Goal: Task Accomplishment & Management: Complete application form

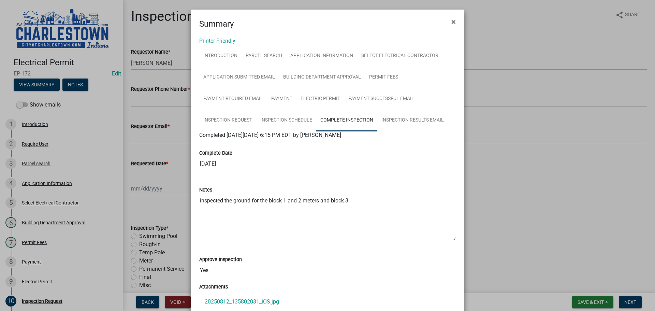
scroll to position [309, 0]
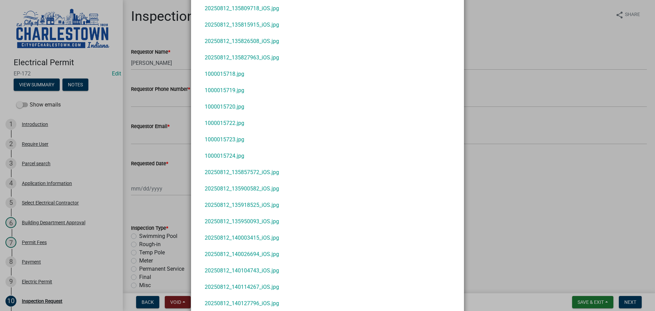
click at [593, 299] on ngb-modal-window "Summary × Printer Friendly Introduction Parcel search Application Information S…" at bounding box center [327, 155] width 655 height 311
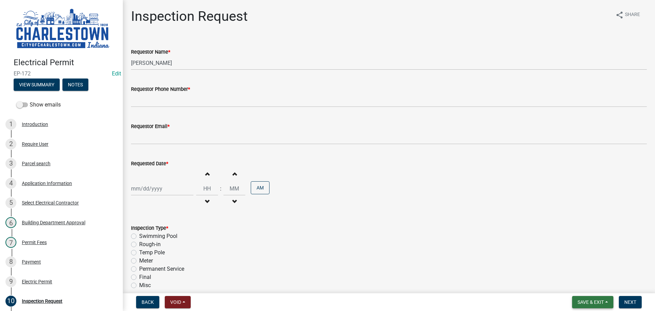
click at [587, 298] on button "Save & Exit" at bounding box center [592, 302] width 41 height 12
click at [581, 284] on button "Save & Exit" at bounding box center [586, 284] width 55 height 16
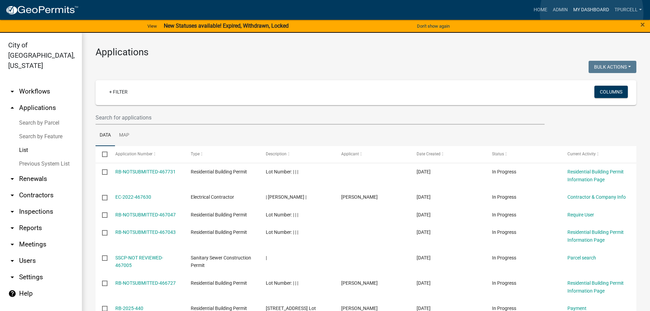
click at [592, 13] on link "My Dashboard" at bounding box center [590, 9] width 41 height 13
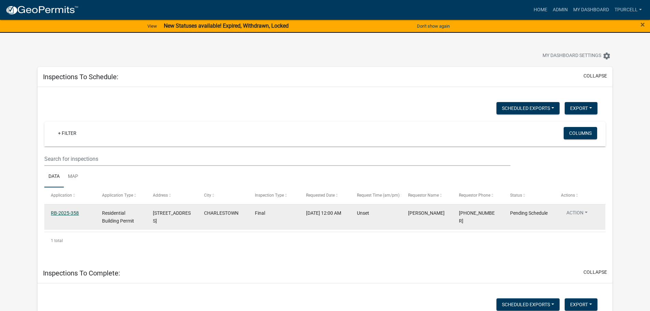
click at [72, 212] on link "RB-2025-358" at bounding box center [65, 212] width 28 height 5
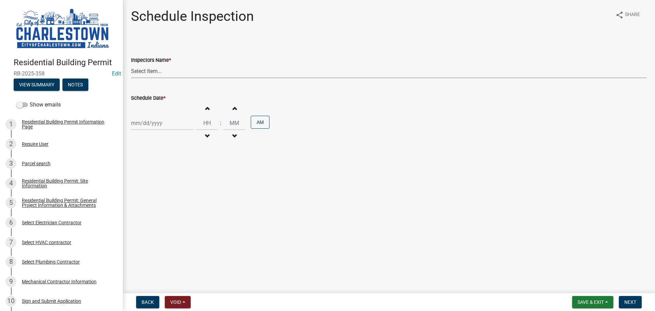
click at [160, 72] on select "Select Item... [PERSON_NAME] ([PERSON_NAME]) [PERSON_NAME] ([PERSON_NAME]) [PER…" at bounding box center [389, 71] width 516 height 14
select select "63e5a778-15f7-4a13-aba2-a6e5541a0fb3"
click at [131, 64] on select "Select Item... [PERSON_NAME] ([PERSON_NAME]) [PERSON_NAME] ([PERSON_NAME]) [PER…" at bounding box center [389, 71] width 516 height 14
click at [152, 126] on div at bounding box center [162, 123] width 62 height 14
select select "8"
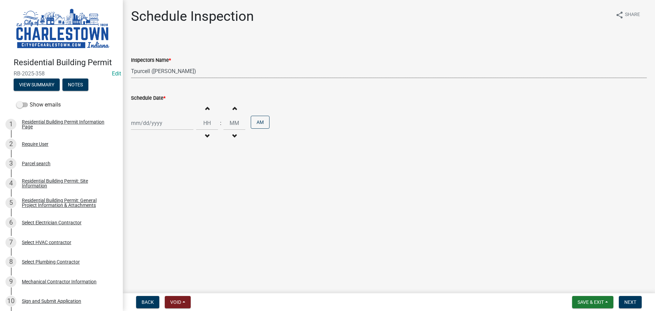
select select "2025"
click at [183, 193] on div "22" at bounding box center [181, 192] width 11 height 11
type input "[DATE]"
click at [46, 84] on button "View Summary" at bounding box center [37, 84] width 46 height 12
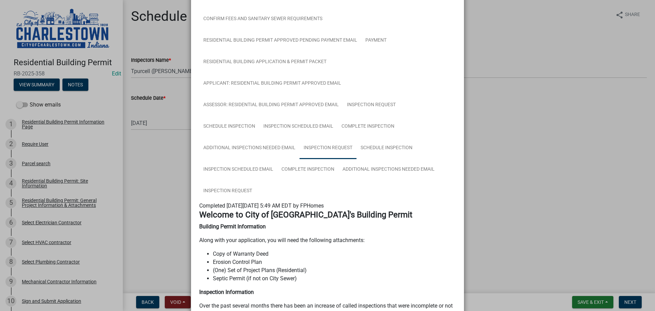
scroll to position [171, 0]
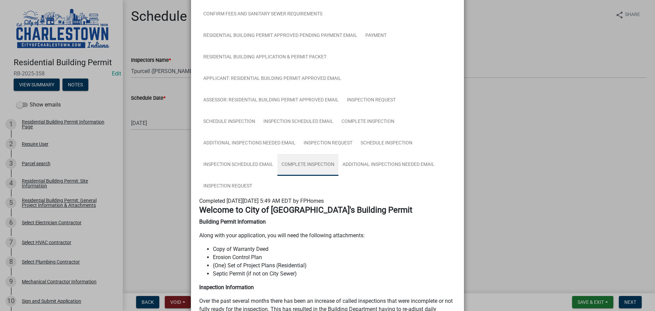
click at [306, 162] on link "Complete Inspection" at bounding box center [307, 165] width 61 height 22
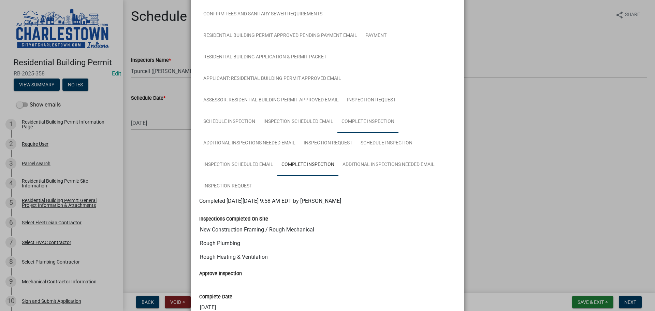
click at [358, 120] on link "Complete Inspection" at bounding box center [367, 122] width 61 height 22
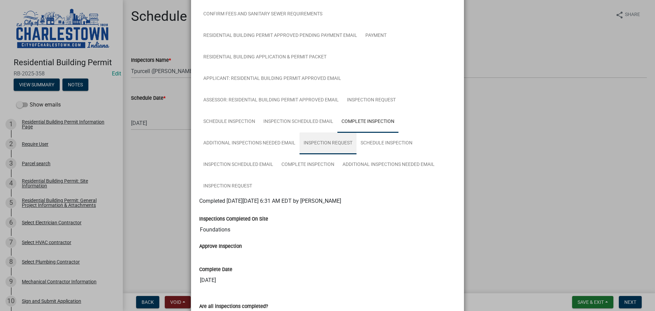
click at [340, 143] on link "Inspection Request" at bounding box center [328, 143] width 57 height 22
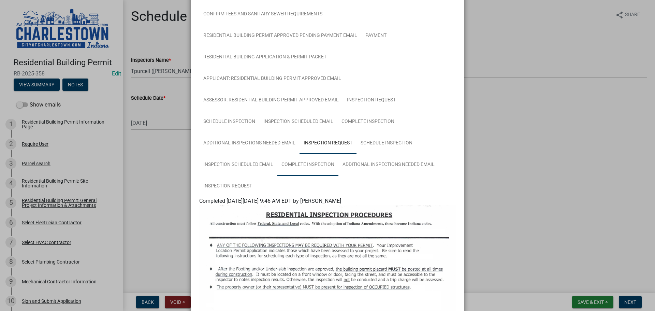
click at [301, 163] on link "Complete Inspection" at bounding box center [307, 165] width 61 height 22
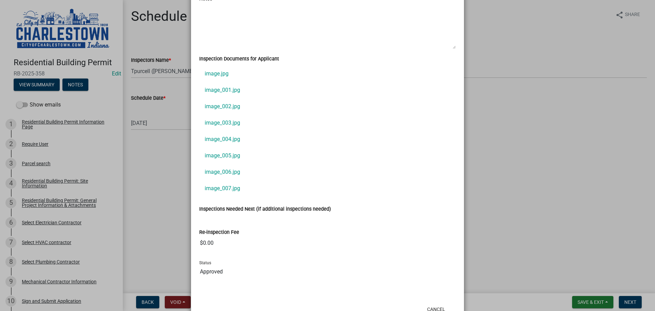
scroll to position [566, 0]
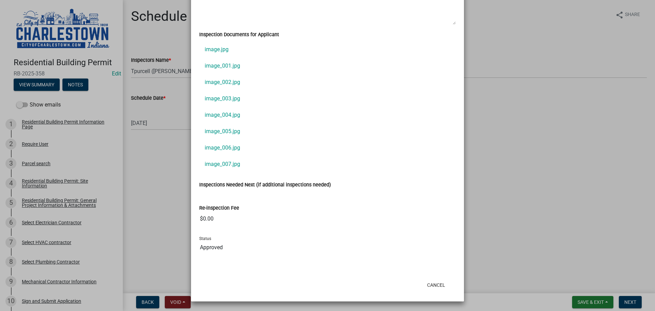
click at [555, 223] on ngb-modal-window "Summary × Printer Friendly Residential Building Permit Information Page Parcel …" at bounding box center [327, 155] width 655 height 311
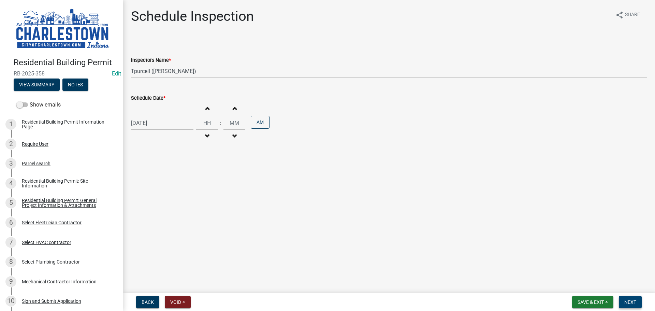
click at [634, 300] on span "Next" at bounding box center [630, 301] width 12 height 5
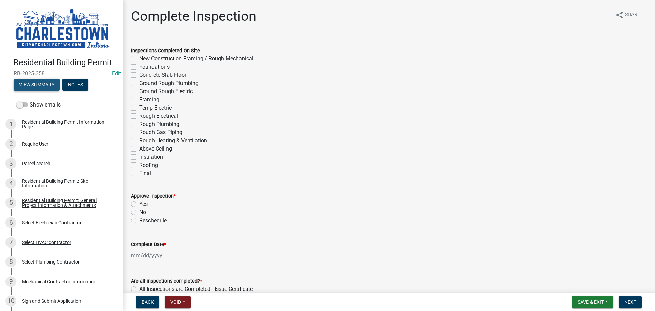
click at [50, 84] on button "View Summary" at bounding box center [37, 84] width 46 height 12
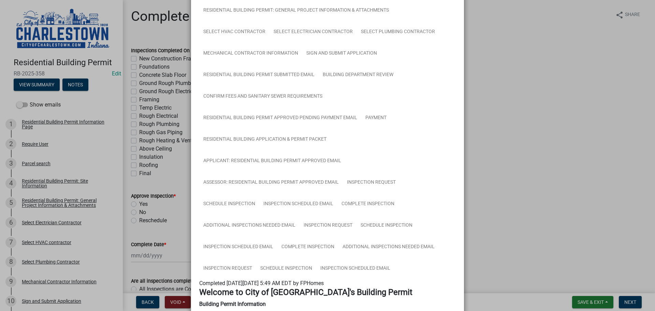
scroll to position [136, 0]
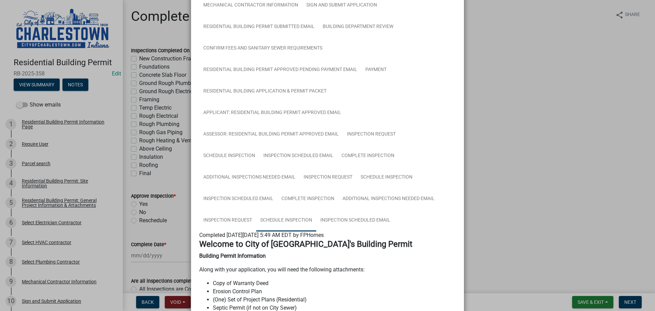
click at [296, 218] on link "Schedule Inspection" at bounding box center [286, 220] width 60 height 22
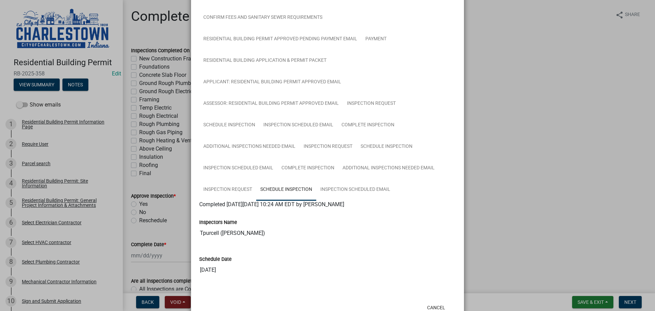
scroll to position [156, 0]
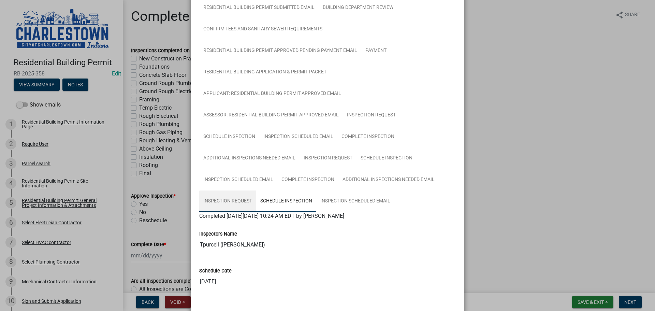
click at [234, 201] on link "Inspection Request" at bounding box center [227, 201] width 57 height 22
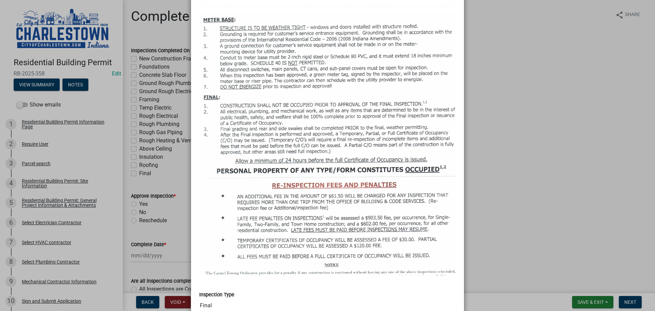
scroll to position [701, 0]
click at [534, 159] on ngb-modal-window "Summary × Printer Friendly Residential Building Permit Information Page Parcel …" at bounding box center [327, 155] width 655 height 311
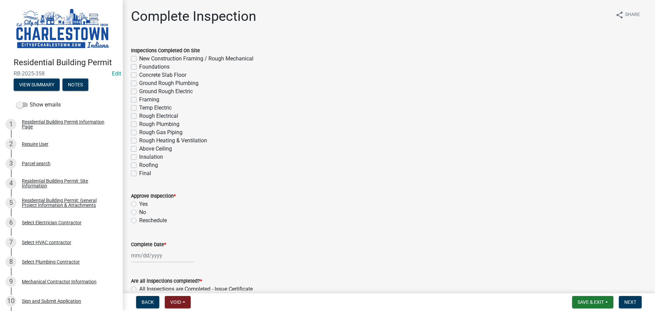
click at [139, 173] on label "Final" at bounding box center [145, 173] width 12 height 8
click at [139, 173] on input "Final" at bounding box center [141, 171] width 4 height 4
checkbox input "true"
checkbox input "false"
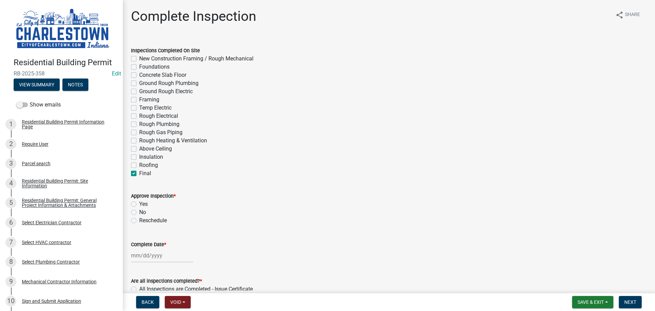
checkbox input "false"
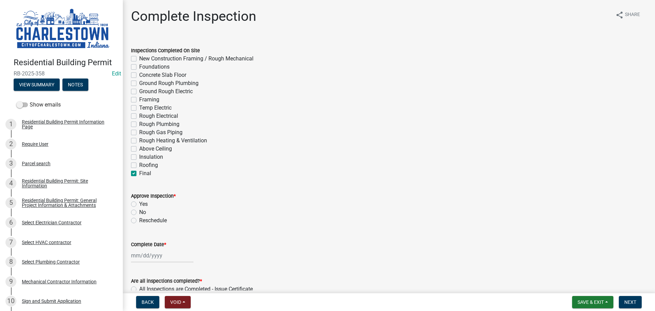
checkbox input "false"
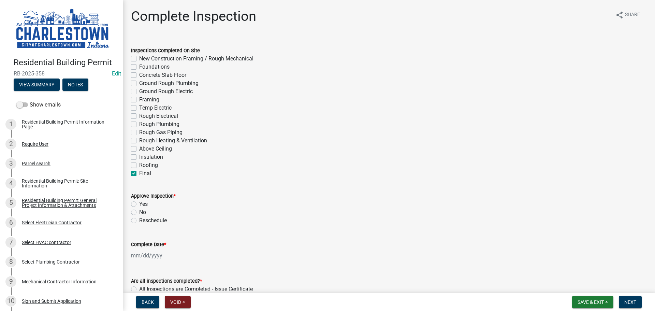
checkbox input "false"
checkbox input "true"
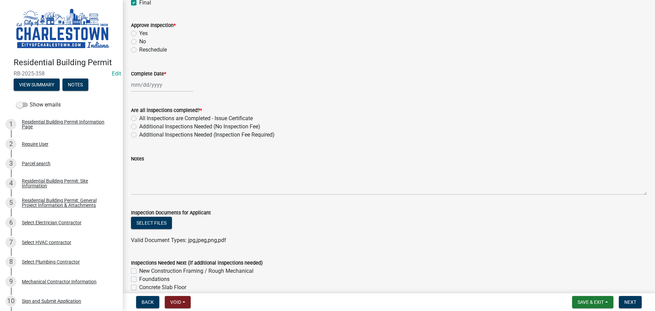
scroll to position [136, 0]
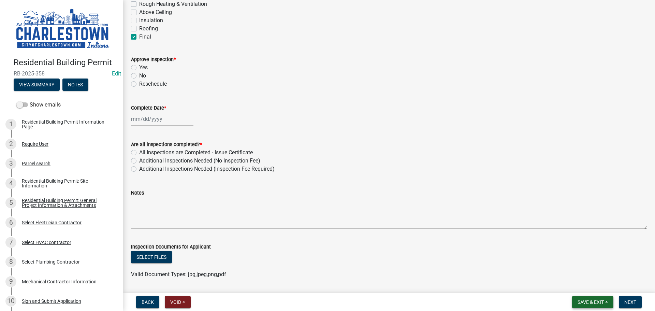
click at [584, 300] on span "Save & Exit" at bounding box center [591, 301] width 26 height 5
click at [580, 286] on button "Save & Exit" at bounding box center [586, 284] width 55 height 16
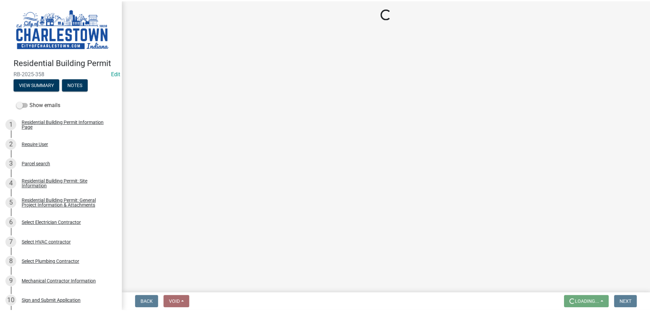
scroll to position [0, 0]
